Goal: Find specific page/section: Find specific page/section

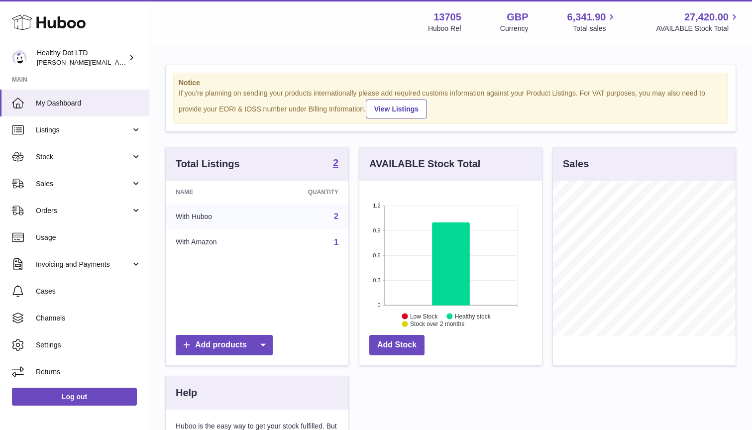
scroll to position [155, 183]
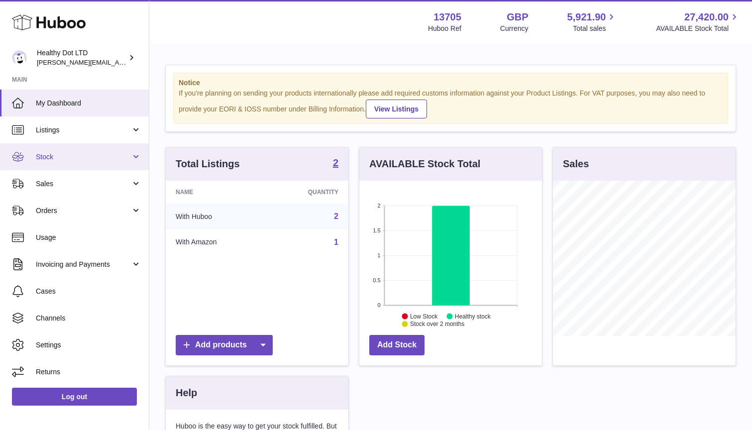
click at [77, 164] on link "Stock" at bounding box center [74, 156] width 149 height 27
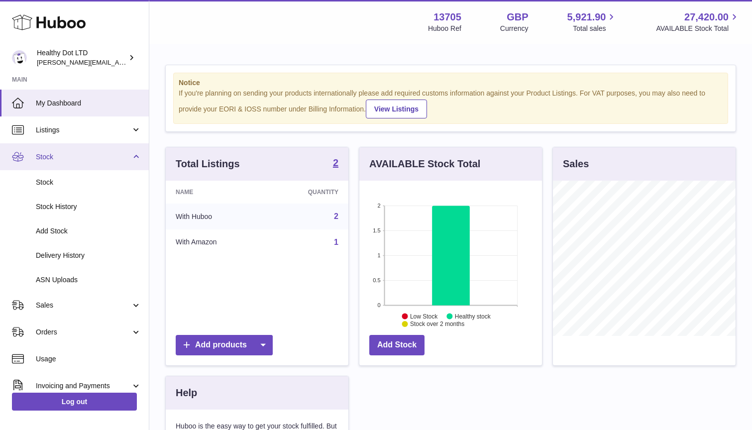
click at [78, 162] on link "Stock" at bounding box center [74, 156] width 149 height 27
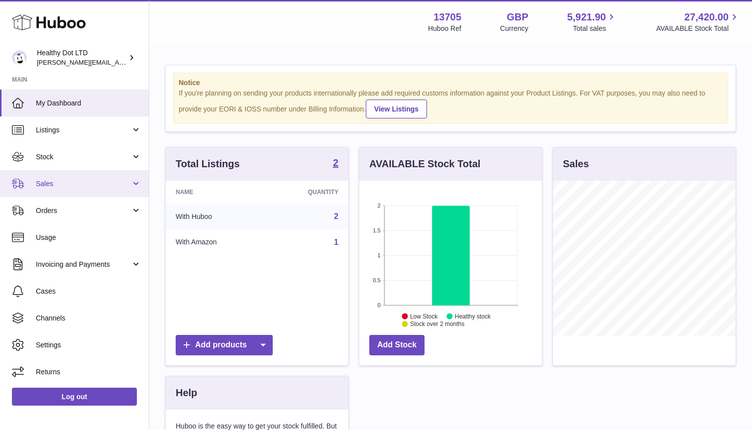
click at [68, 189] on link "Sales" at bounding box center [74, 183] width 149 height 27
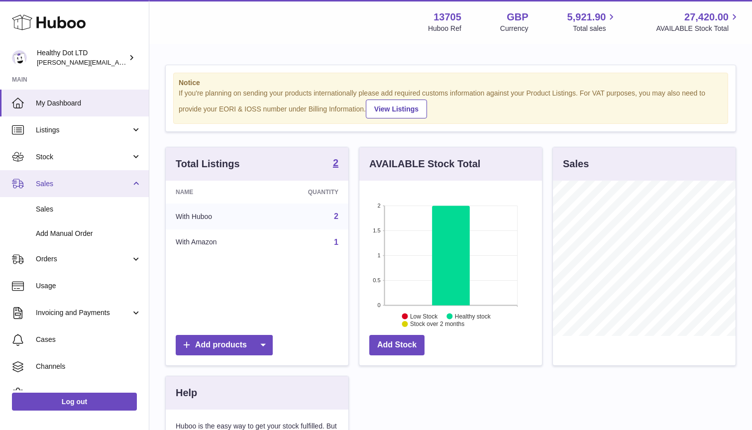
click at [68, 188] on link "Sales" at bounding box center [74, 183] width 149 height 27
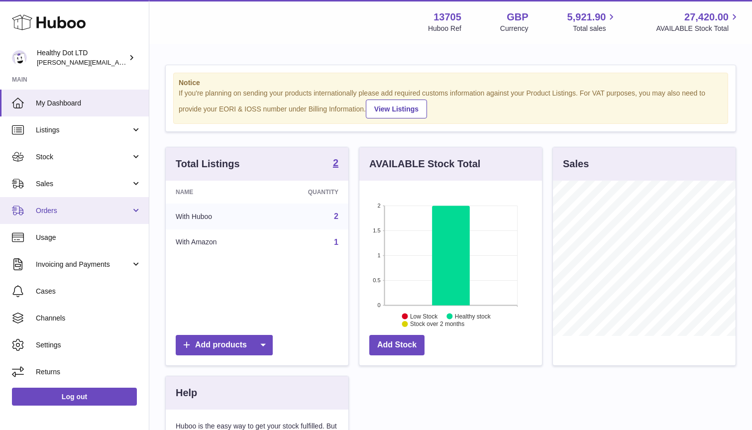
click at [63, 217] on link "Orders" at bounding box center [74, 210] width 149 height 27
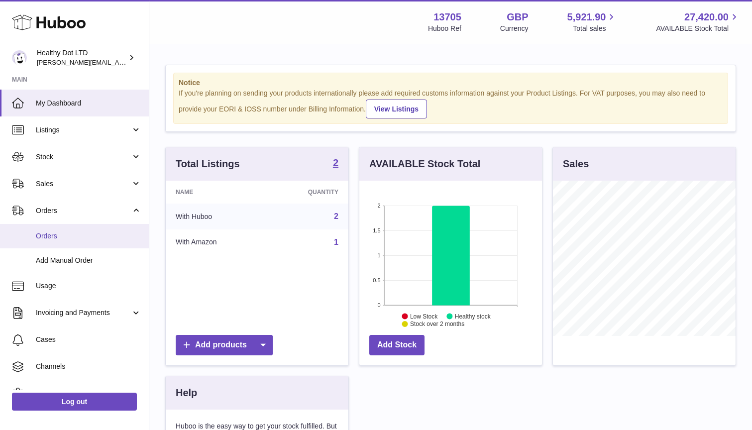
click at [63, 232] on span "Orders" at bounding box center [88, 235] width 105 height 9
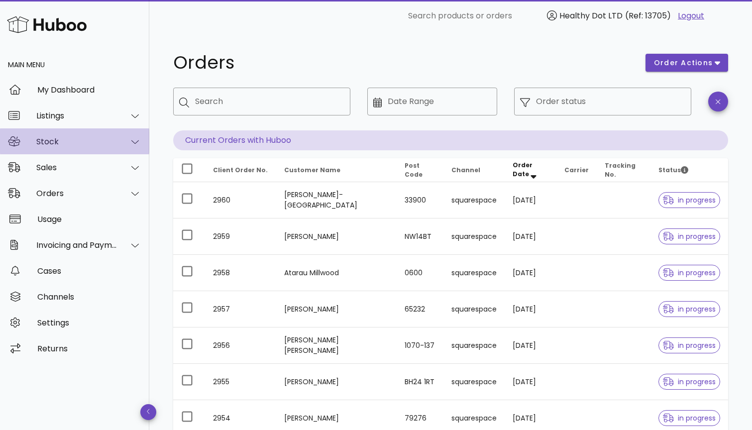
click at [68, 138] on div "Stock" at bounding box center [76, 141] width 81 height 9
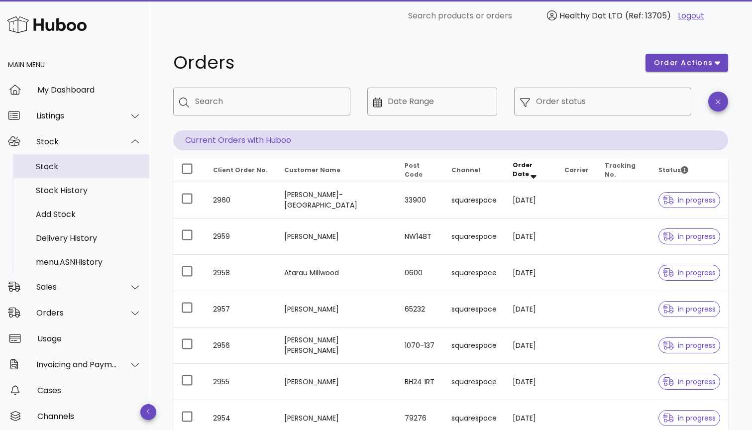
click at [69, 177] on link "Stock" at bounding box center [74, 166] width 149 height 24
